Goal: Information Seeking & Learning: Find specific fact

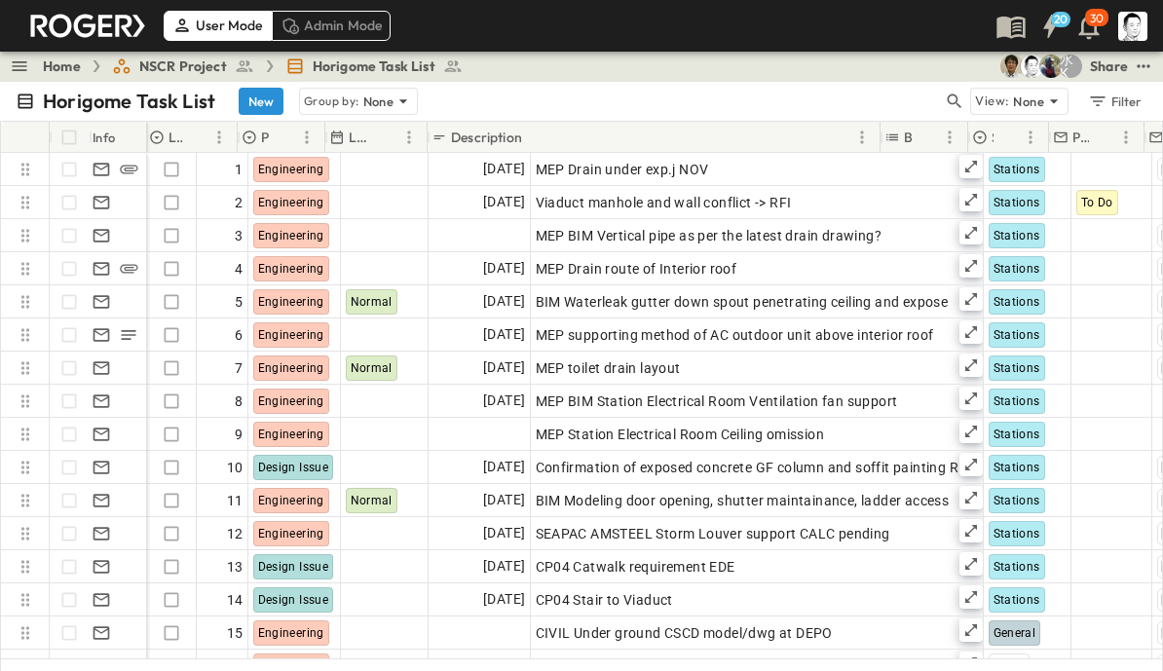
scroll to position [7, 103]
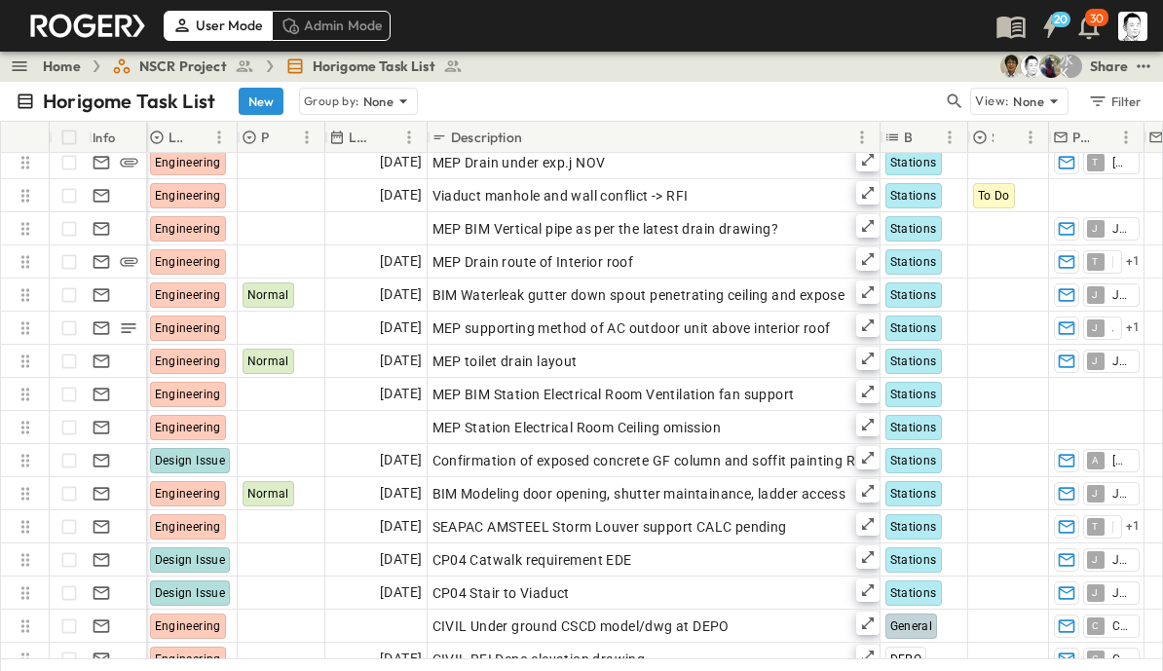
click at [954, 98] on icon "button" at bounding box center [954, 101] width 19 height 19
click at [878, 108] on input "text" at bounding box center [852, 101] width 136 height 28
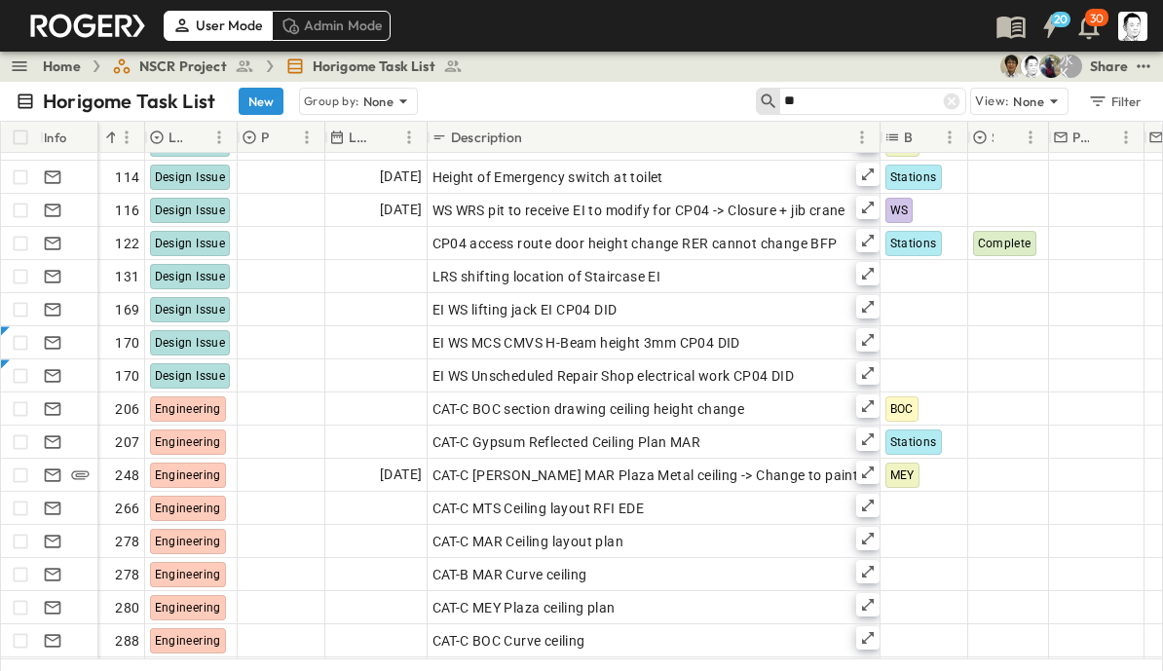
scroll to position [356, 55]
type input "**"
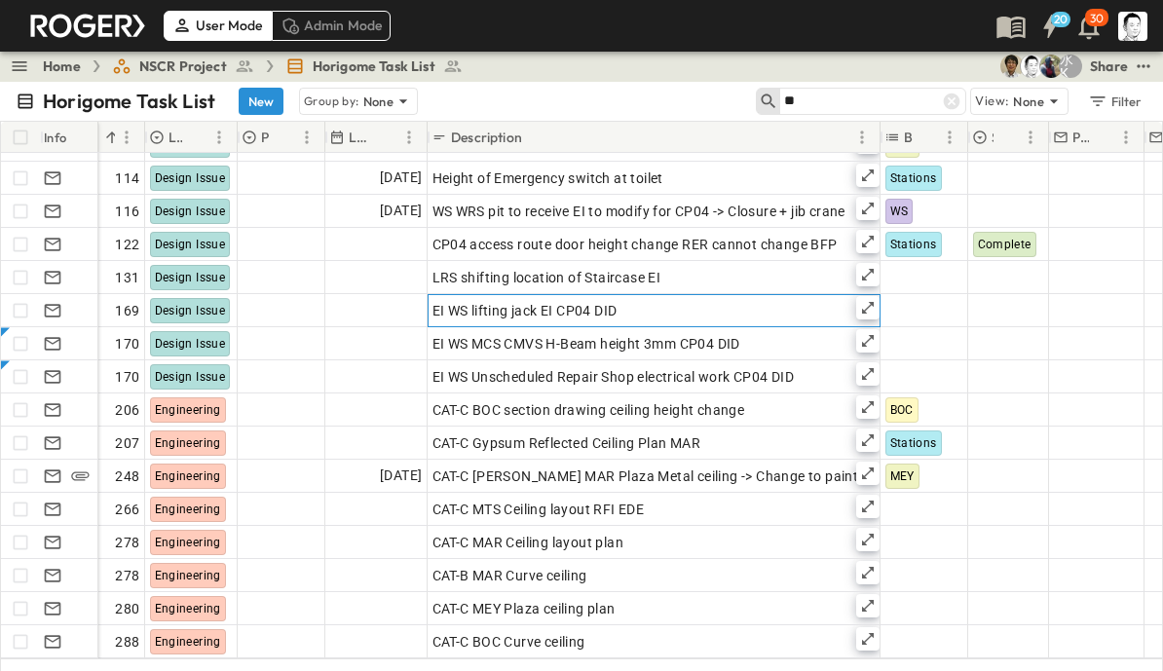
click at [673, 313] on div "EI WS lifting jack EI CP04 DID" at bounding box center [654, 310] width 443 height 27
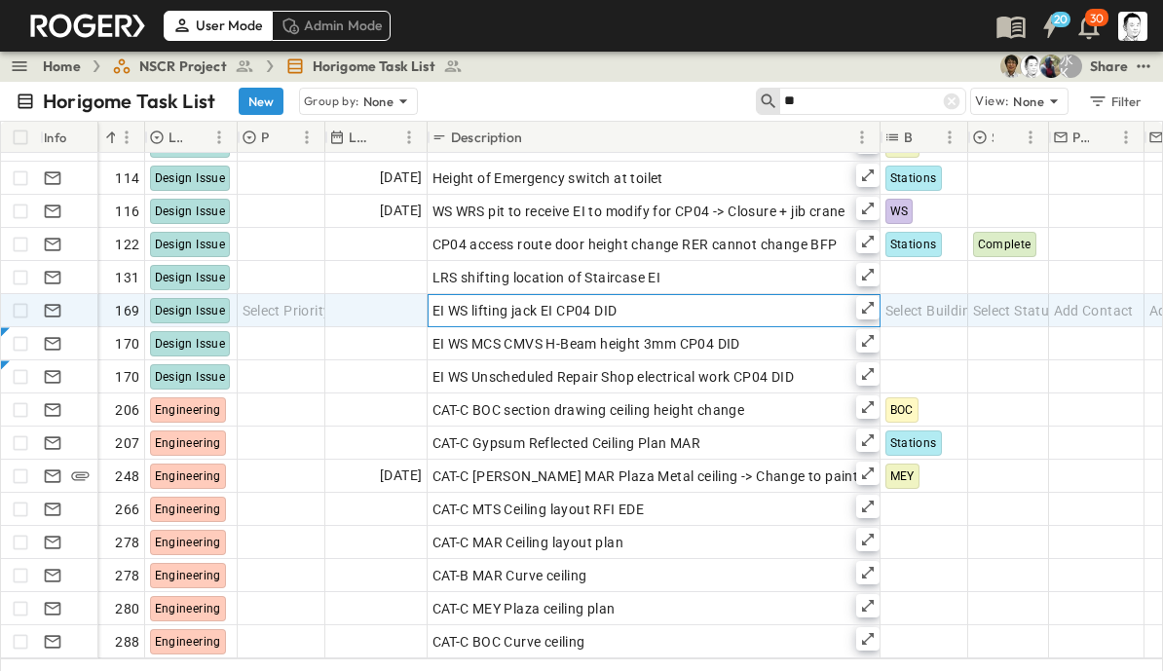
click at [867, 312] on icon at bounding box center [868, 308] width 16 height 16
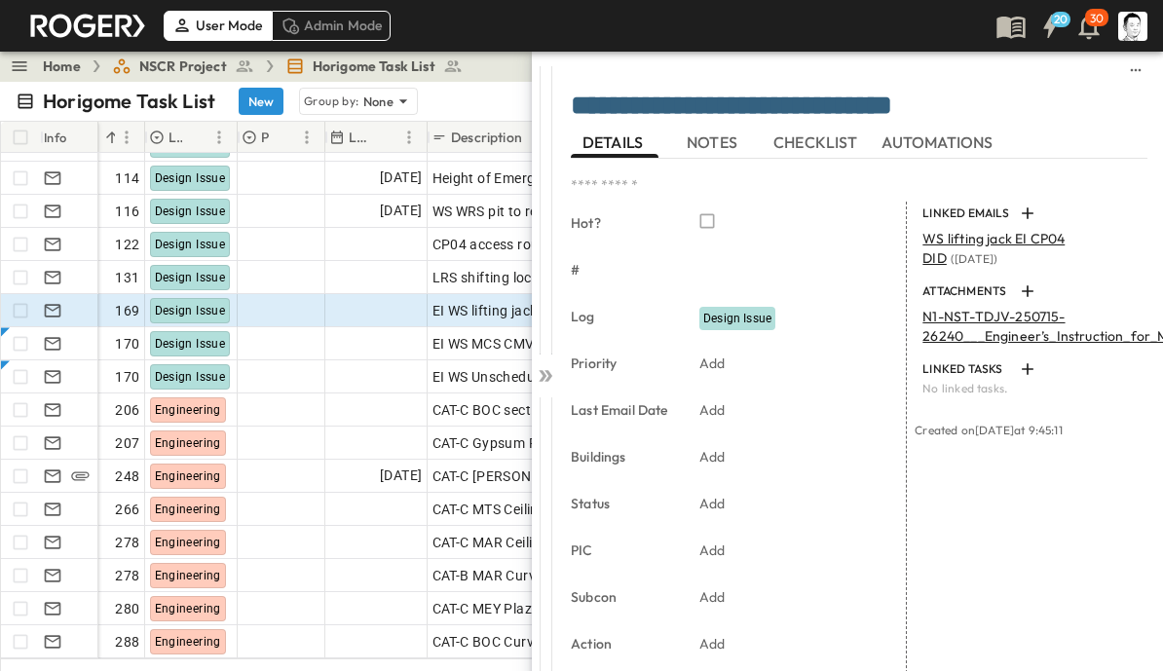
click at [996, 321] on p "N1-NST-TDJV-250715-26240___Engineer’s_Instruction_for_Modification_of_St....pdf" at bounding box center [1119, 326] width 393 height 39
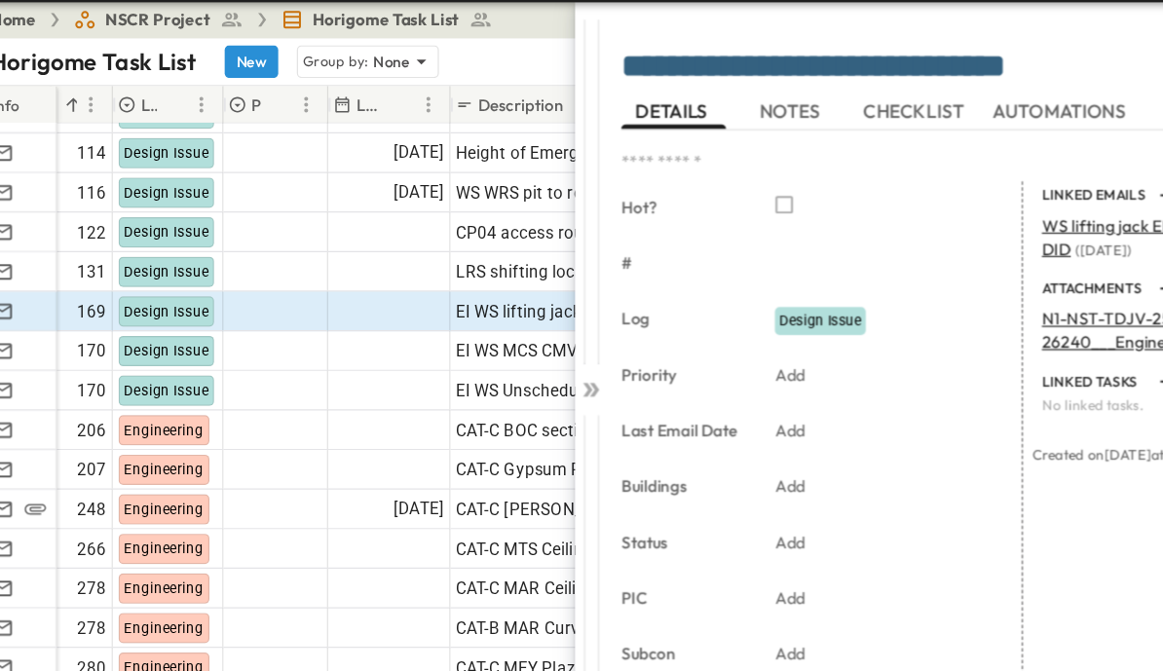
scroll to position [845, 0]
type input "*"
